Goal: Transaction & Acquisition: Book appointment/travel/reservation

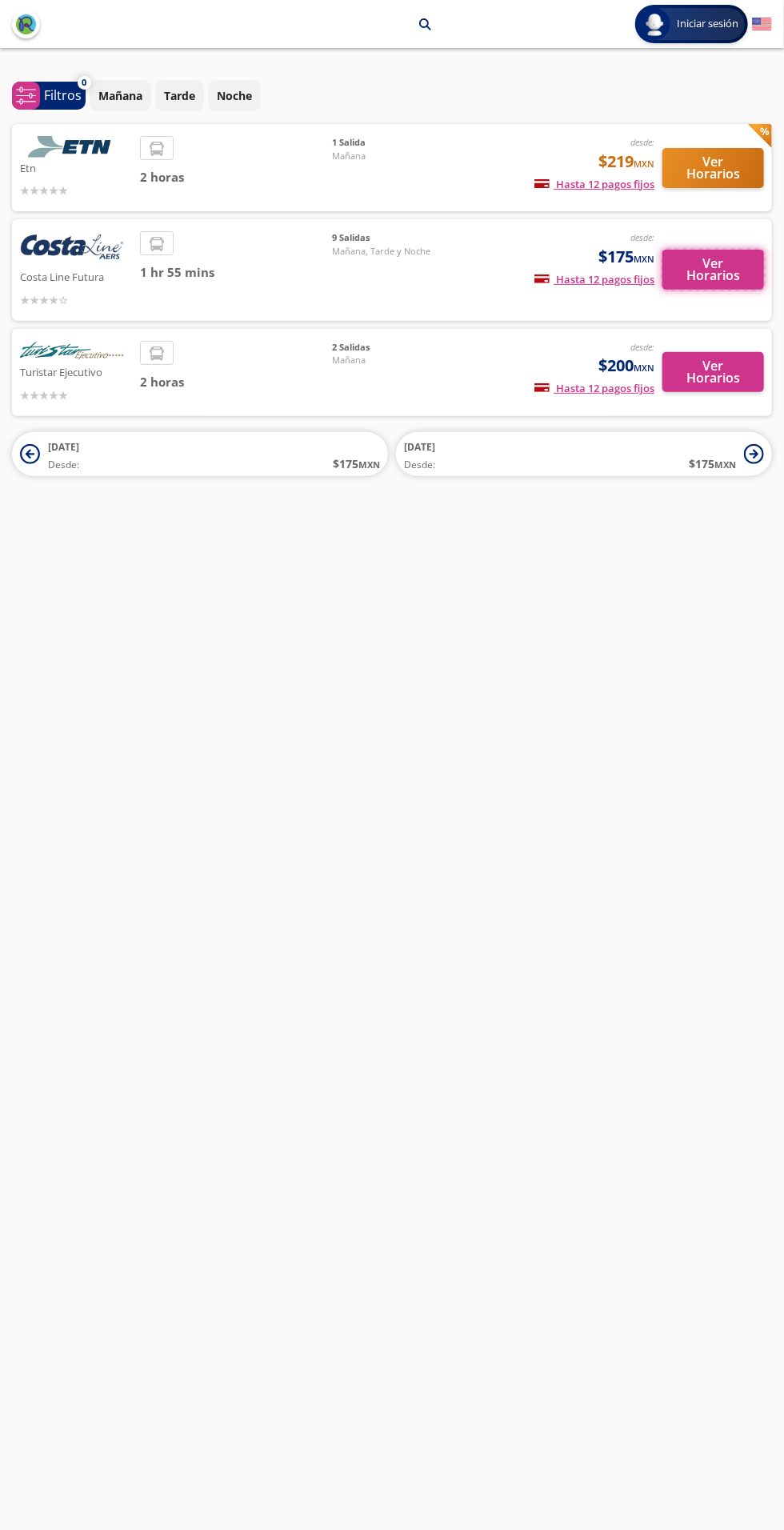
click at [731, 286] on button "Ver Horarios" at bounding box center [713, 269] width 102 height 40
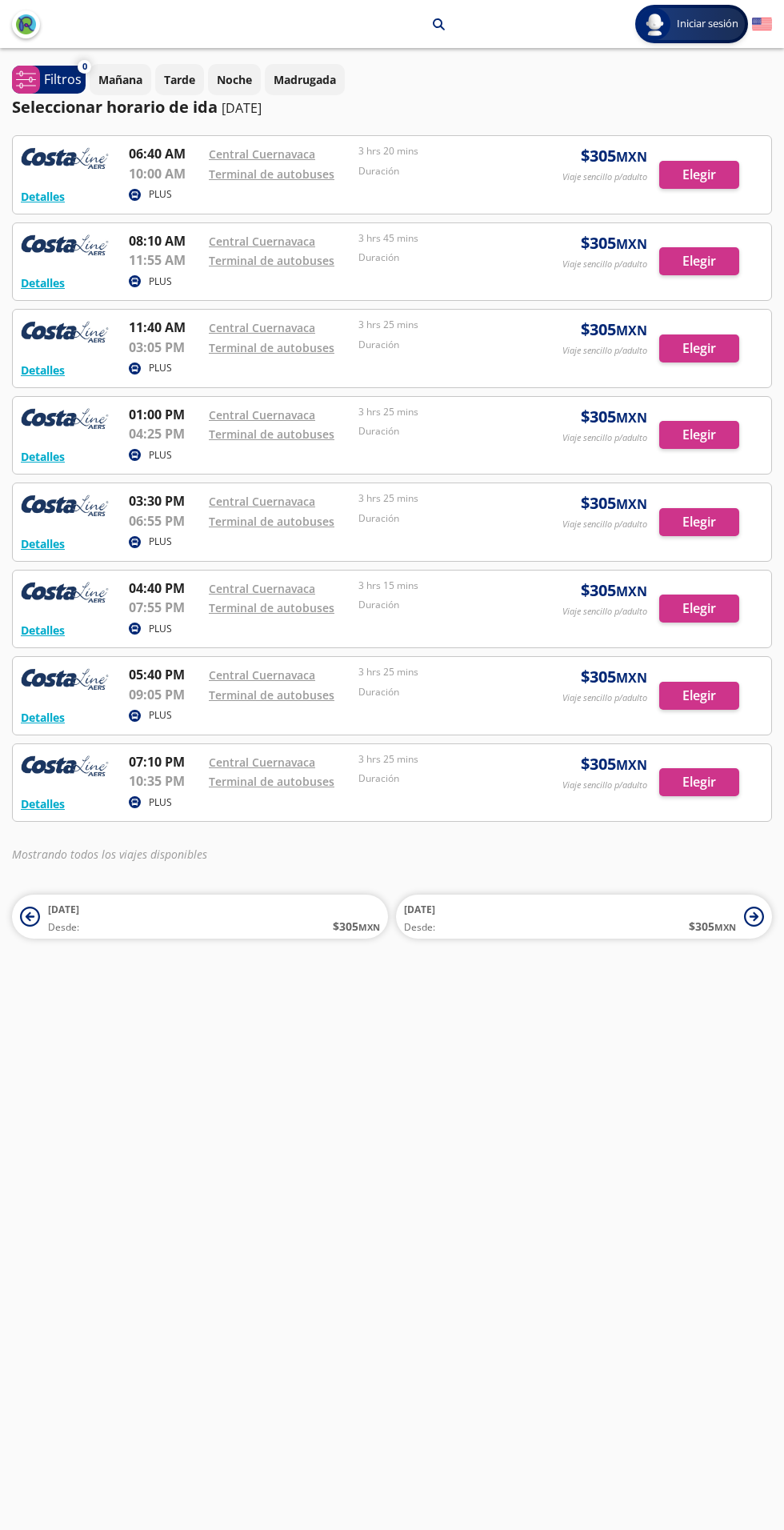
click at [714, 428] on div at bounding box center [392, 436] width 758 height 78
